Goal: Task Accomplishment & Management: Complete application form

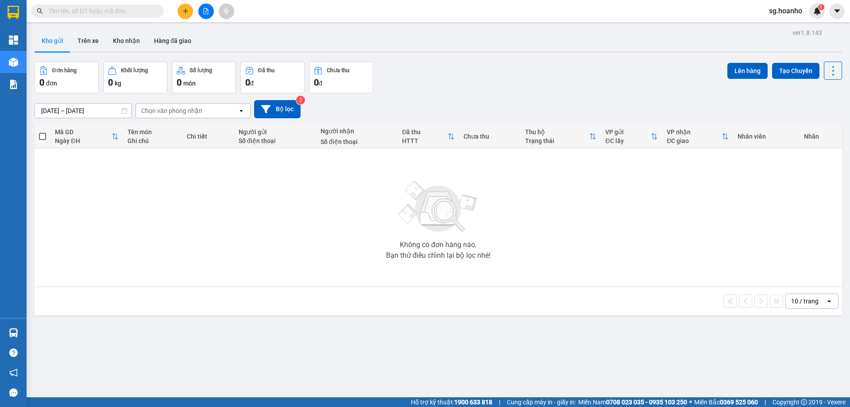
click at [143, 9] on input "text" at bounding box center [101, 11] width 104 height 10
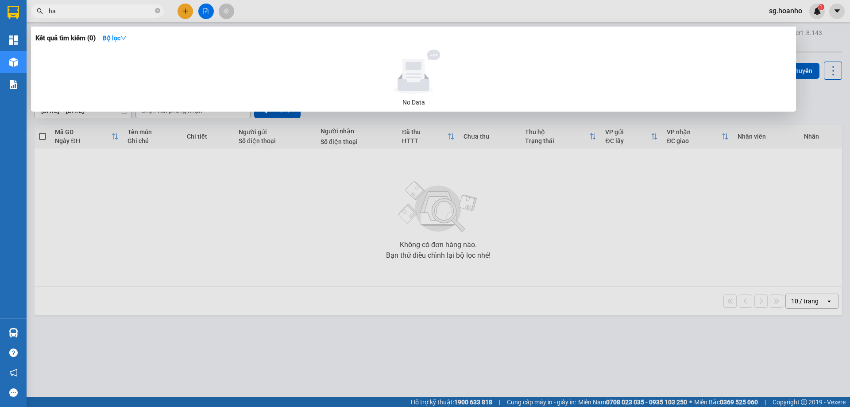
type input "h"
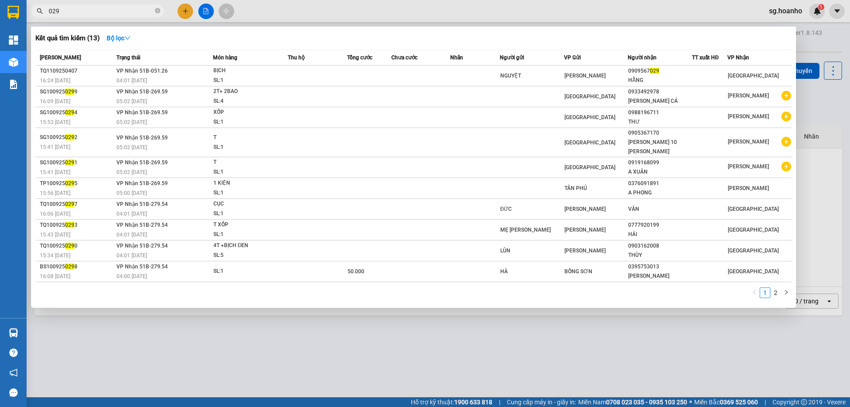
type input "029"
click at [617, 69] on td "[PERSON_NAME]" at bounding box center [596, 76] width 64 height 21
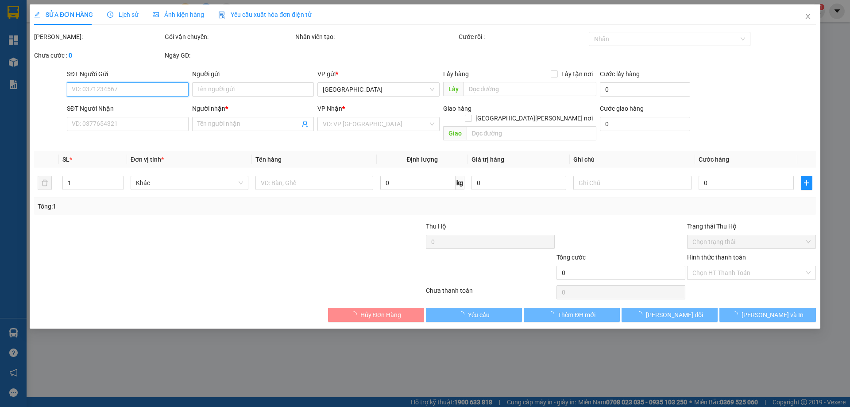
type input "NGUYỆT"
type input "0909567029"
type input "HẰNG"
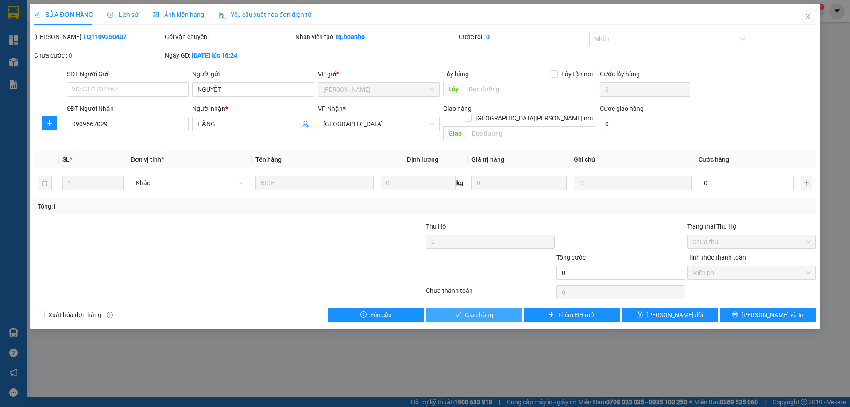
click at [468, 310] on span "Giao hàng" at bounding box center [479, 315] width 28 height 10
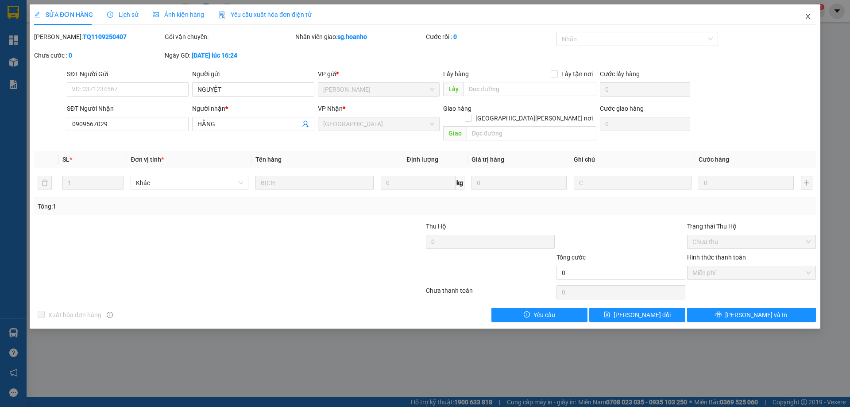
click at [806, 18] on icon "close" at bounding box center [807, 16] width 7 height 7
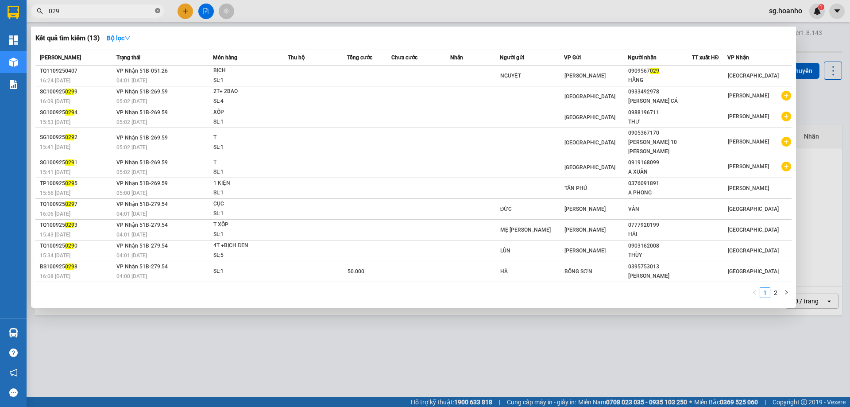
click at [158, 10] on icon "close-circle" at bounding box center [157, 10] width 5 height 5
type input "738"
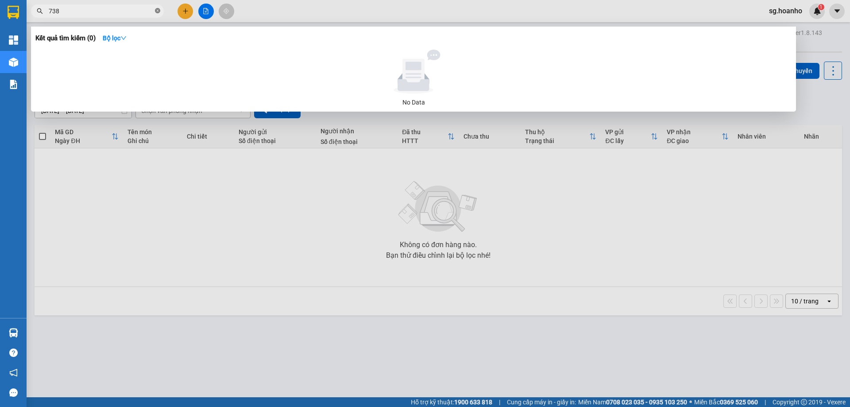
click at [156, 12] on icon "close-circle" at bounding box center [157, 10] width 5 height 5
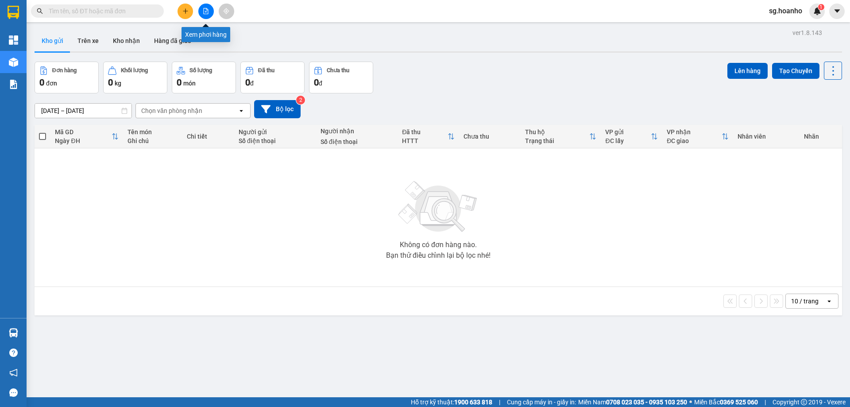
click at [201, 10] on button at bounding box center [205, 11] width 15 height 15
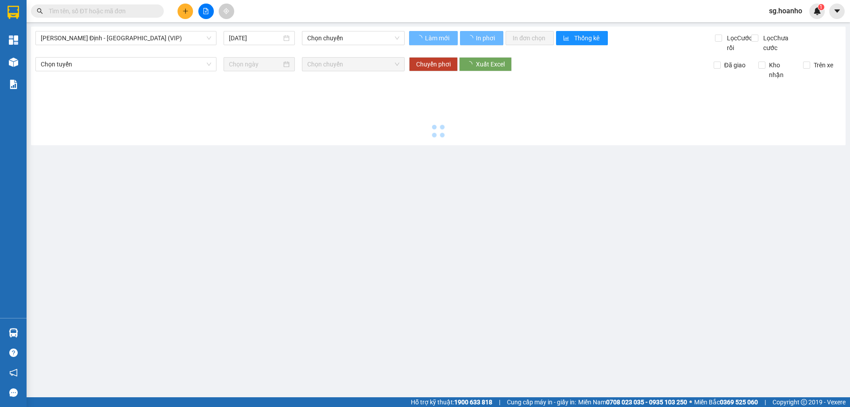
type input "[DATE]"
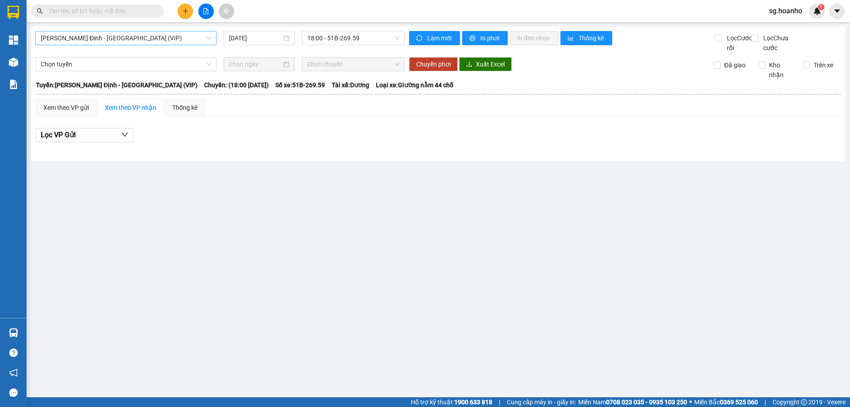
click at [129, 31] on span "[PERSON_NAME] Định - [GEOGRAPHIC_DATA] (VIP)" at bounding box center [126, 37] width 170 height 13
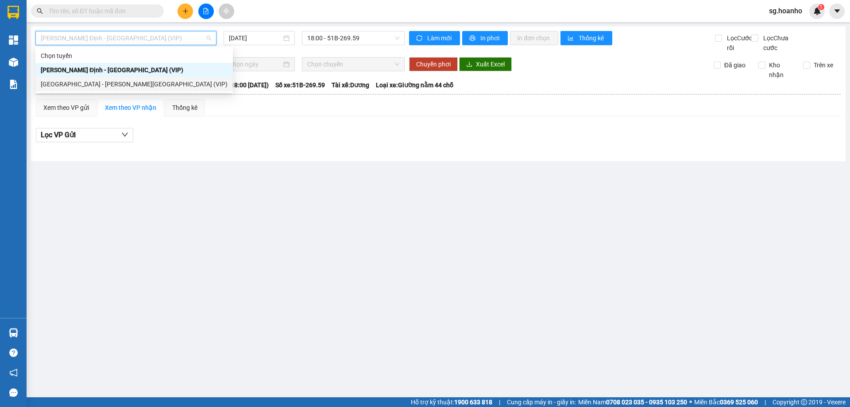
click at [122, 81] on div "[GEOGRAPHIC_DATA] - [PERSON_NAME][GEOGRAPHIC_DATA] (VIP)" at bounding box center [134, 84] width 187 height 10
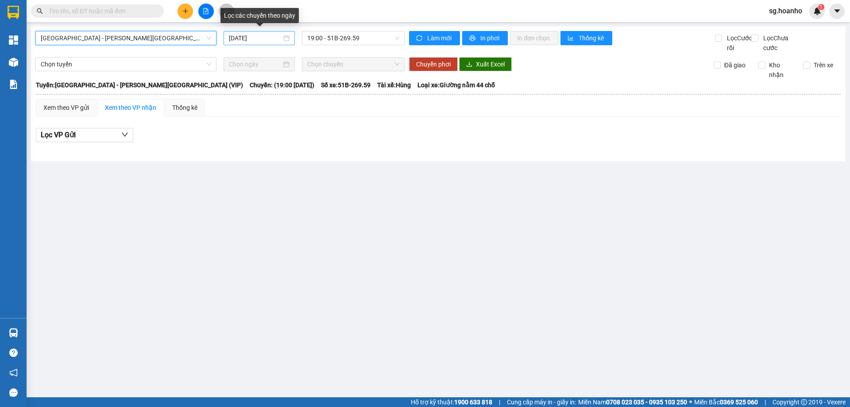
click at [251, 42] on input "[DATE]" at bounding box center [255, 38] width 53 height 10
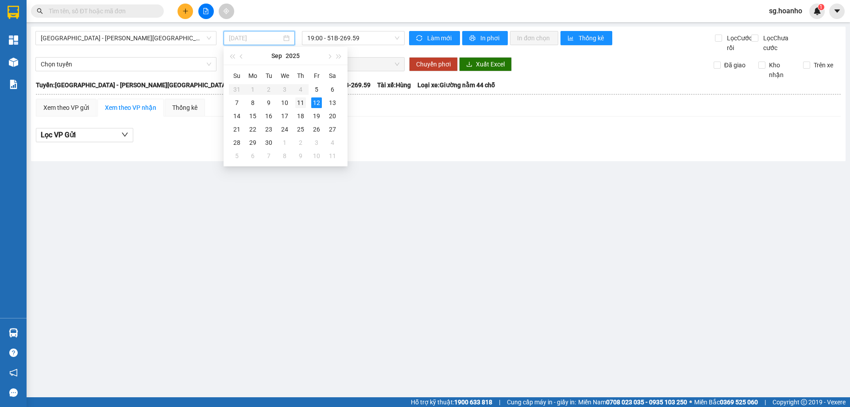
click at [302, 102] on div "11" at bounding box center [300, 102] width 11 height 11
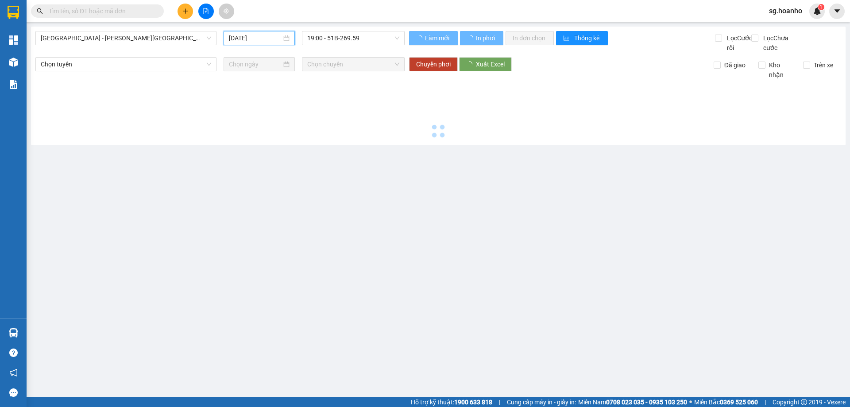
type input "[DATE]"
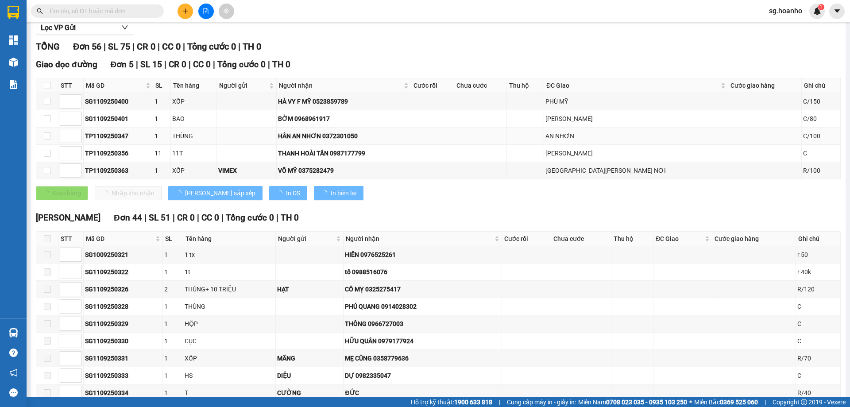
scroll to position [177, 0]
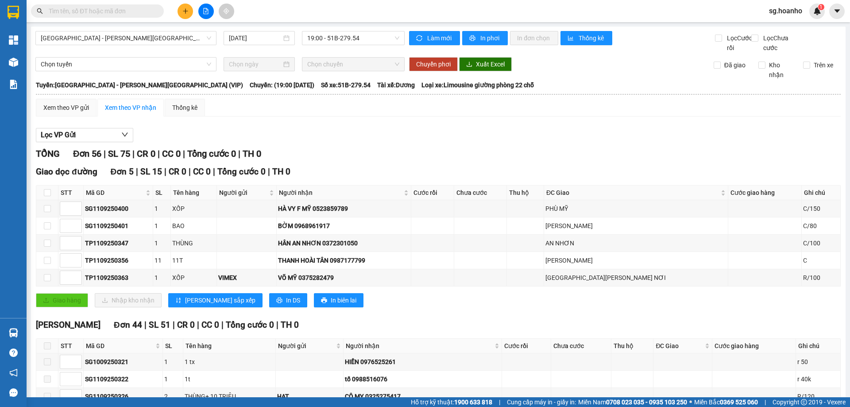
click at [130, 8] on input "text" at bounding box center [101, 11] width 104 height 10
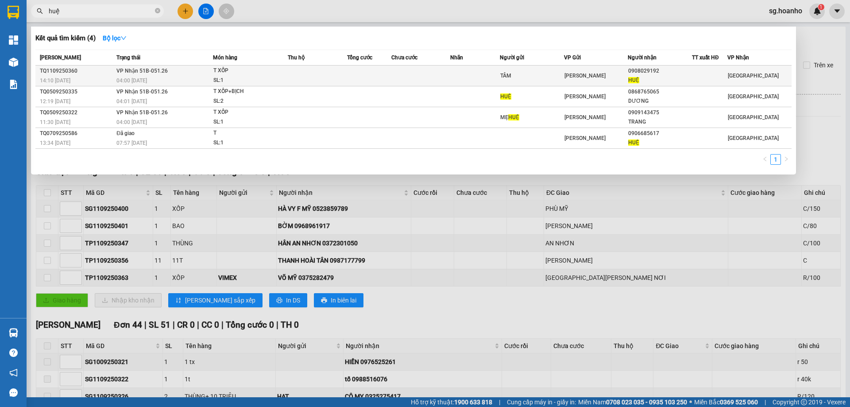
type input "huệ"
click at [533, 76] on div "TÂM" at bounding box center [531, 75] width 63 height 9
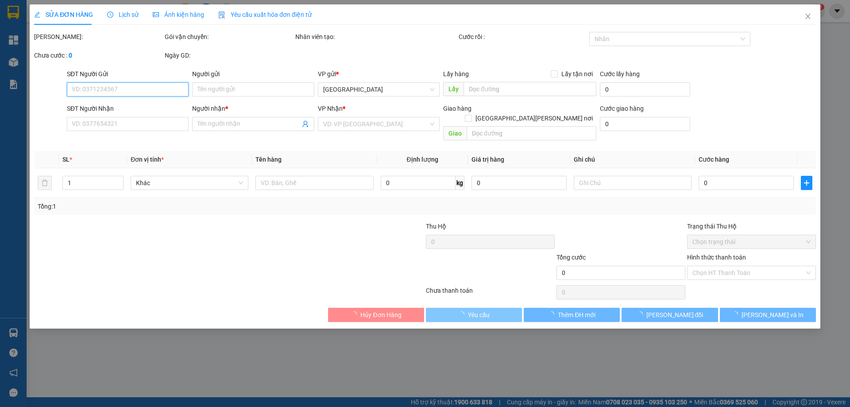
type input "TÂM"
type input "0908029192"
type input "HUỆ"
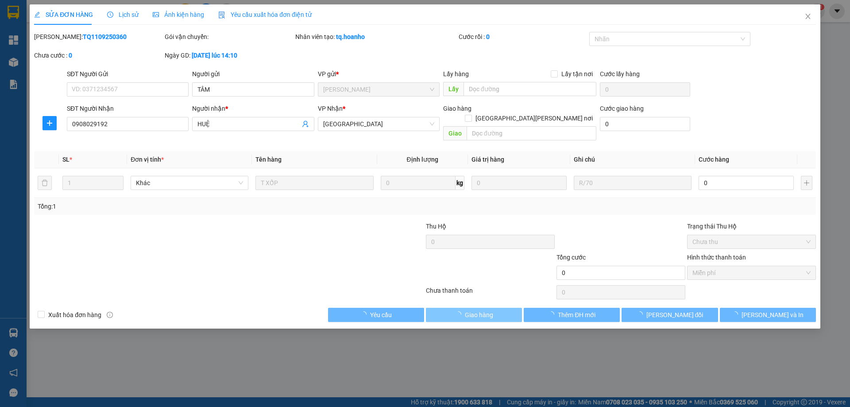
click at [491, 310] on span "Giao hàng" at bounding box center [479, 315] width 28 height 10
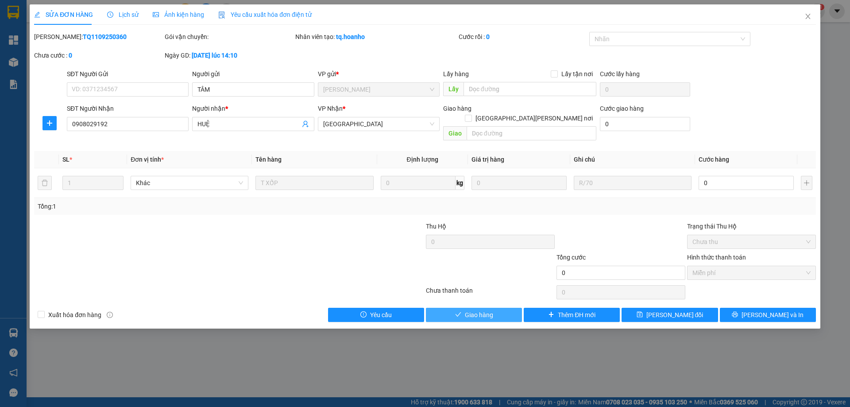
click at [462, 308] on button "Giao hàng" at bounding box center [474, 315] width 96 height 14
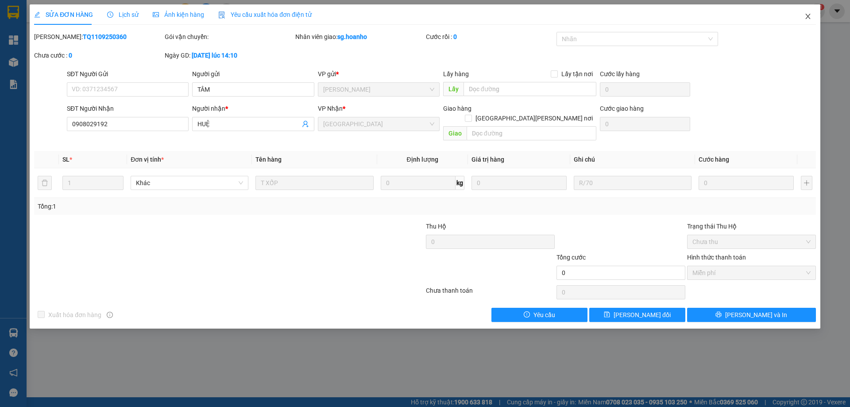
click at [809, 18] on icon "close" at bounding box center [807, 16] width 5 height 5
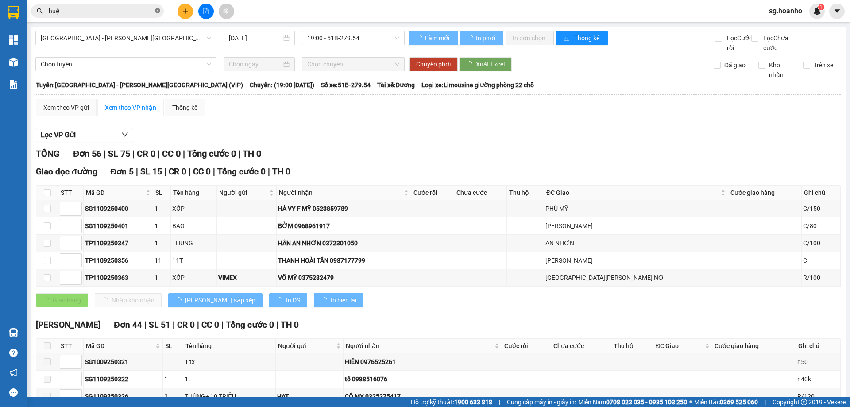
click at [158, 12] on icon "close-circle" at bounding box center [157, 10] width 5 height 5
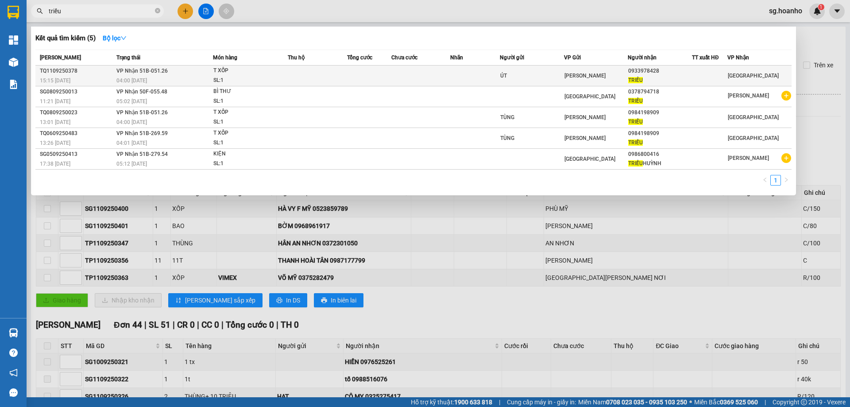
type input "triều"
click at [368, 67] on td at bounding box center [369, 76] width 44 height 21
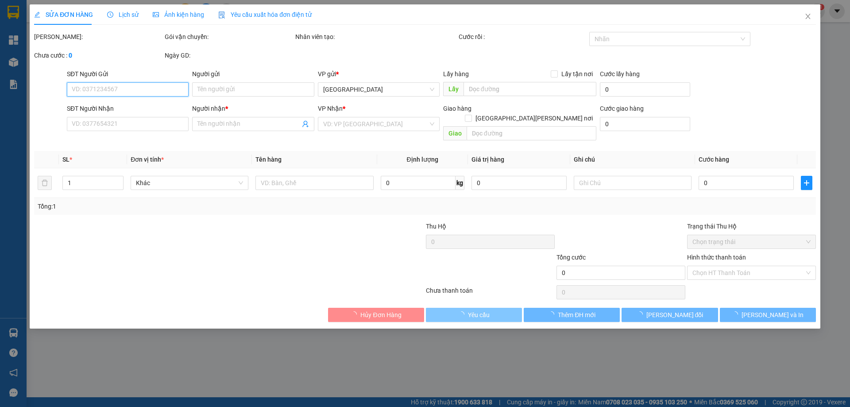
type input "ÚT"
type input "0933978428"
type input "TRIỀU"
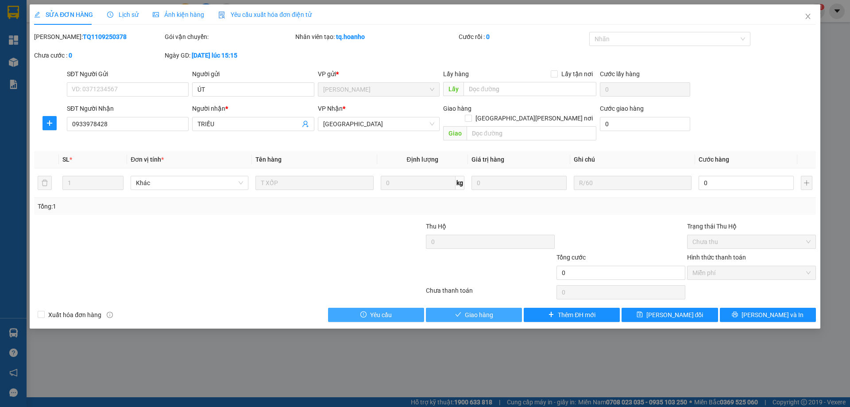
click at [475, 310] on span "Giao hàng" at bounding box center [479, 315] width 28 height 10
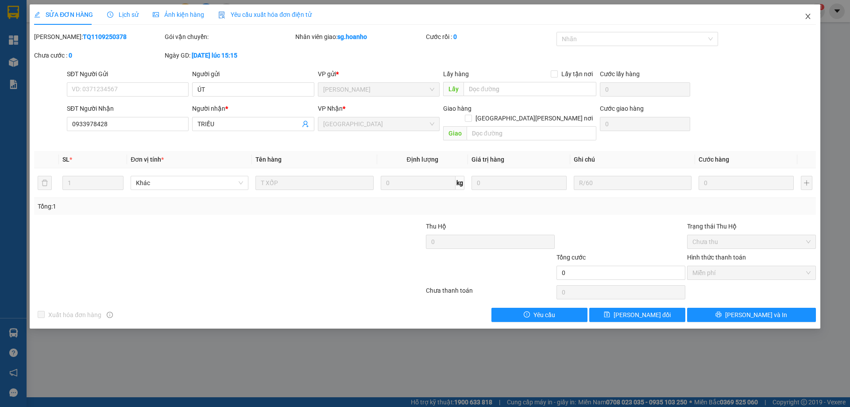
click at [809, 15] on icon "close" at bounding box center [807, 16] width 5 height 5
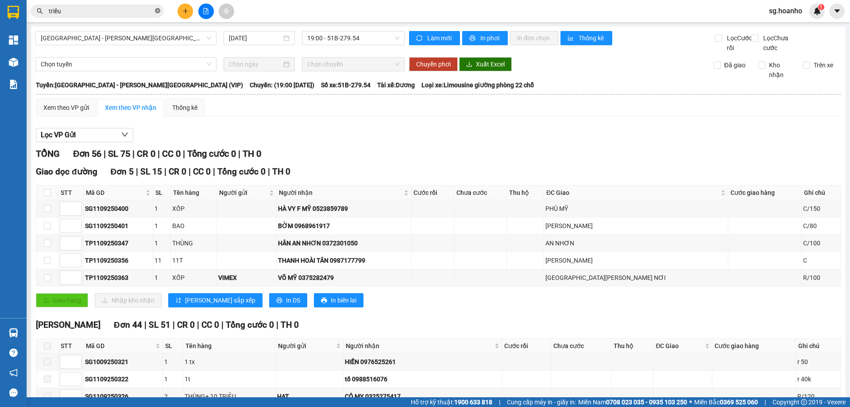
click at [156, 13] on icon "close-circle" at bounding box center [157, 10] width 5 height 5
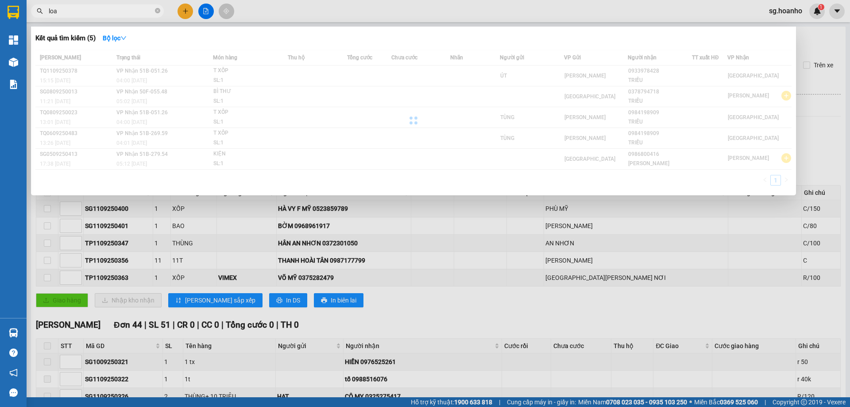
type input "loan"
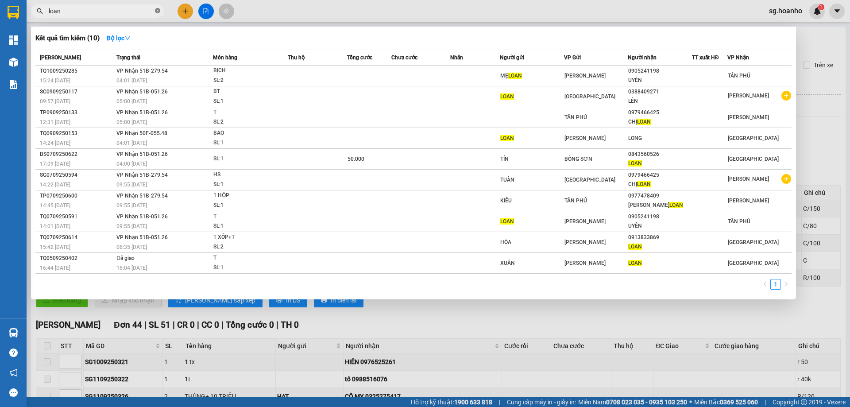
click at [156, 10] on icon "close-circle" at bounding box center [157, 10] width 5 height 5
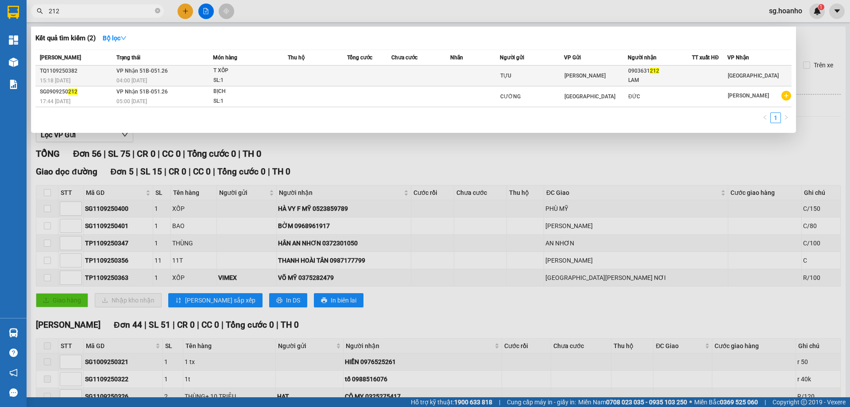
type input "212"
click at [531, 80] on div "TỰU" at bounding box center [531, 75] width 63 height 9
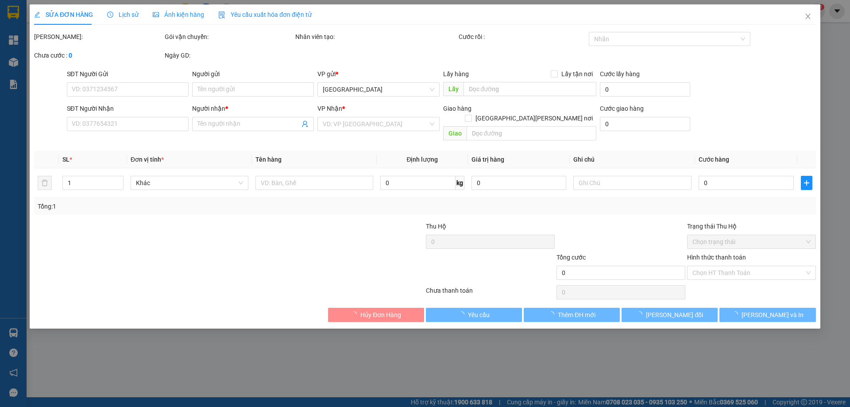
type input "TỰU"
type input "0903631212"
type input "LAM"
